Goal: Task Accomplishment & Management: Manage account settings

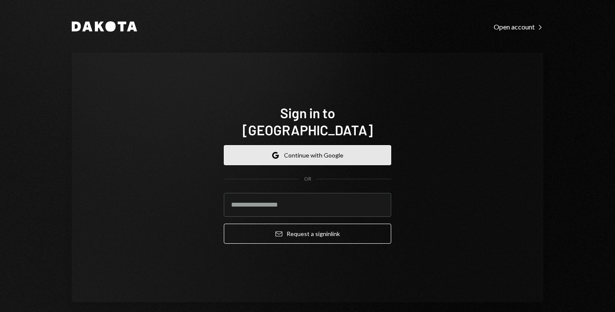
click at [317, 148] on button "Google Continue with Google" at bounding box center [307, 155] width 167 height 20
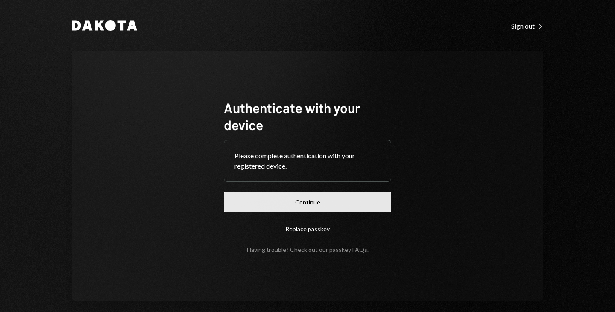
click at [315, 201] on button "Continue" at bounding box center [307, 202] width 167 height 20
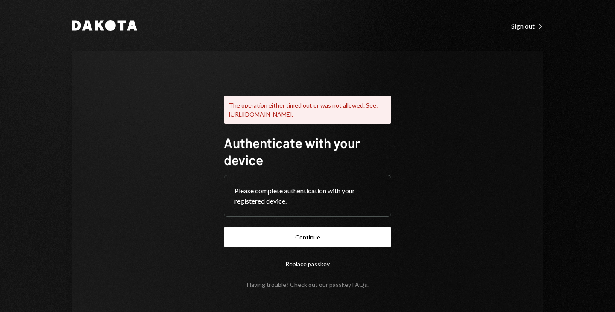
click at [522, 28] on div "Sign out Right Caret" at bounding box center [527, 26] width 32 height 9
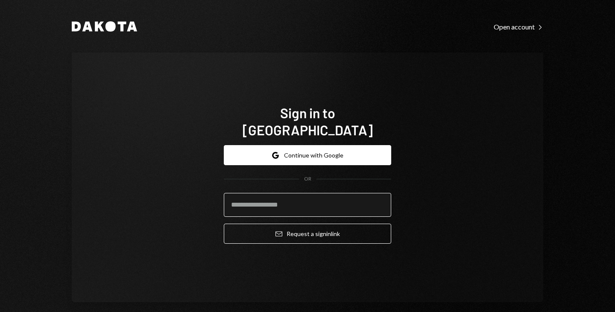
click at [254, 198] on input "email" at bounding box center [307, 205] width 167 height 24
type input "**********"
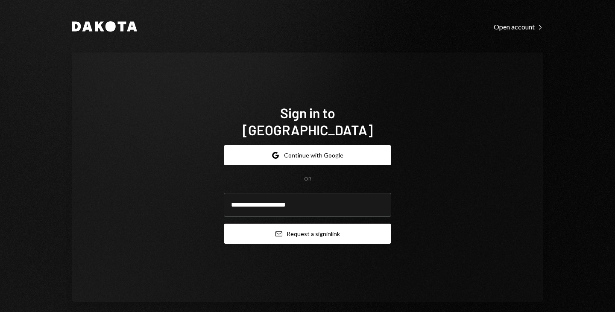
click at [312, 231] on button "Email Request a sign in link" at bounding box center [307, 234] width 167 height 20
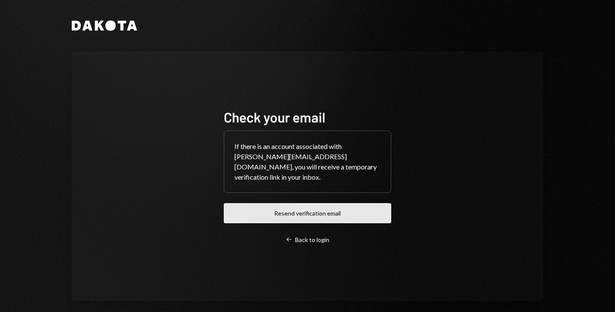
click at [326, 210] on button "Resend verification email" at bounding box center [307, 213] width 167 height 20
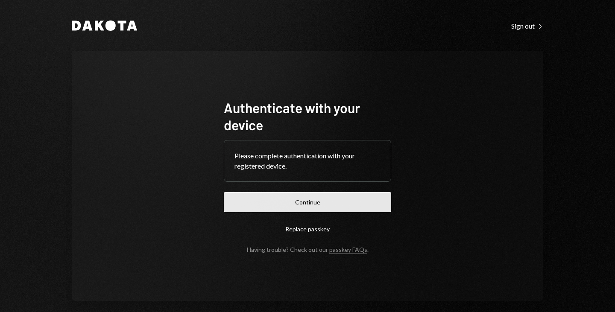
click at [290, 202] on button "Continue" at bounding box center [307, 202] width 167 height 20
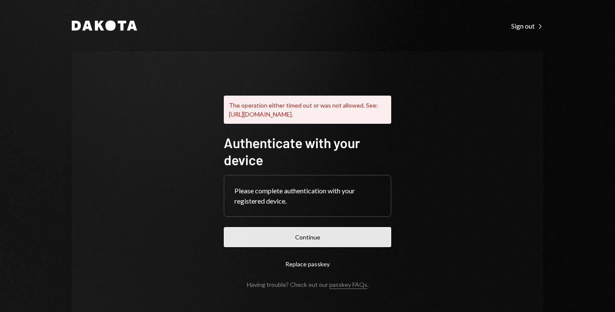
click at [277, 247] on button "Continue" at bounding box center [307, 237] width 167 height 20
click at [283, 245] on button "Continue" at bounding box center [307, 237] width 167 height 20
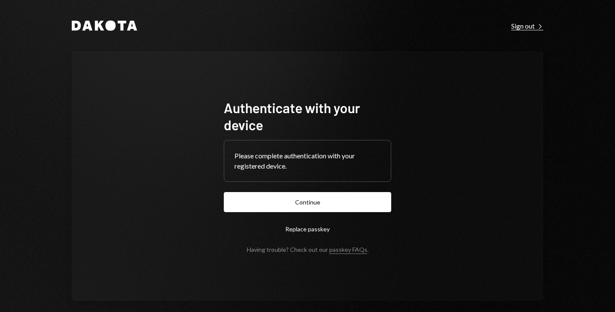
click at [521, 26] on div "Sign out Right Caret" at bounding box center [527, 26] width 32 height 9
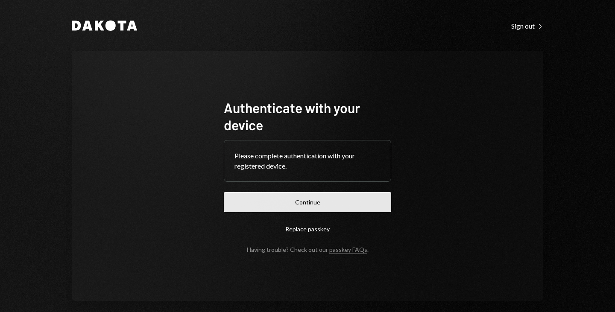
click at [321, 206] on button "Continue" at bounding box center [307, 202] width 167 height 20
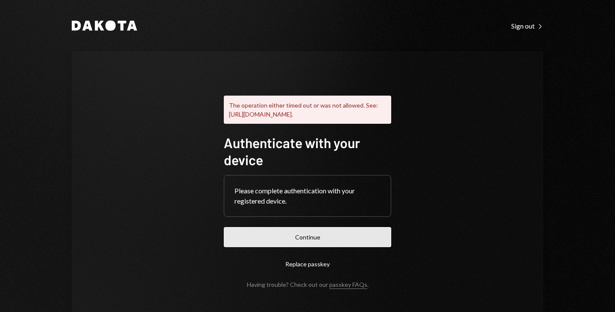
click at [327, 247] on button "Continue" at bounding box center [307, 237] width 167 height 20
